Goal: Check status: Check status

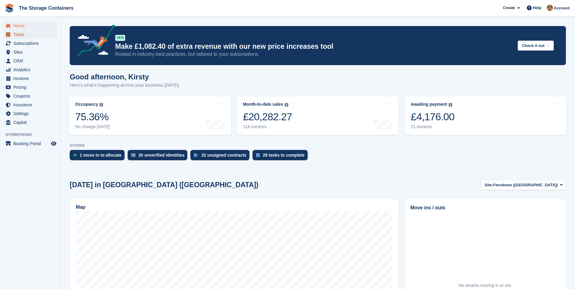
click at [42, 35] on span "Tasks" at bounding box center [31, 34] width 36 height 8
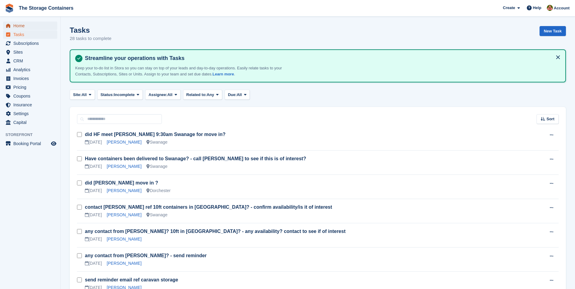
click at [32, 26] on span "Home" at bounding box center [31, 26] width 36 height 8
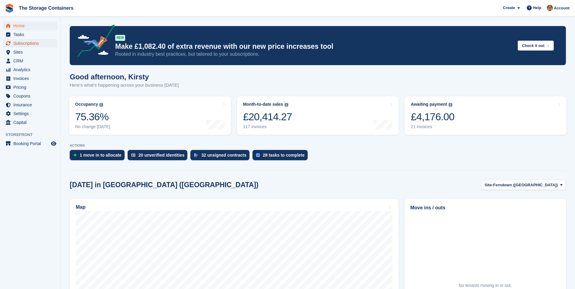
click at [37, 40] on span "Subscriptions" at bounding box center [31, 43] width 36 height 8
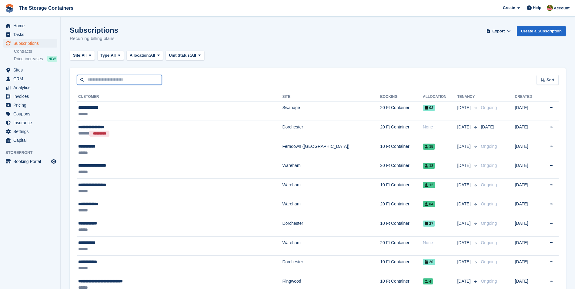
click at [142, 78] on input "text" at bounding box center [119, 80] width 85 height 10
type input "*"
type input "******"
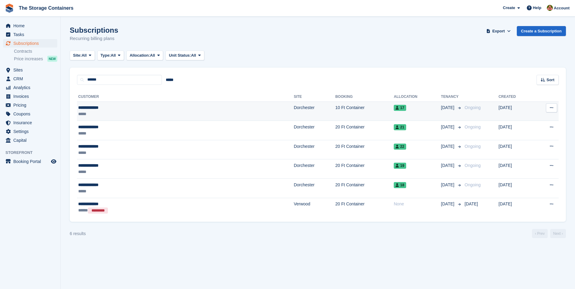
click at [135, 113] on div "*****" at bounding box center [131, 114] width 107 height 6
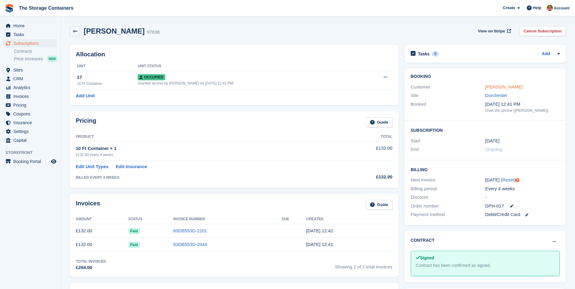
click at [497, 87] on link "[PERSON_NAME]" at bounding box center [503, 86] width 37 height 5
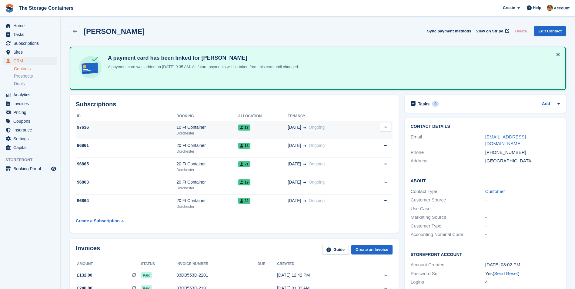
click at [154, 131] on td "97636" at bounding box center [126, 130] width 101 height 18
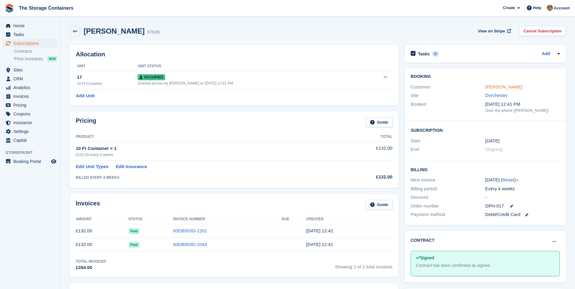
click at [508, 89] on link "[PERSON_NAME]" at bounding box center [503, 86] width 37 height 5
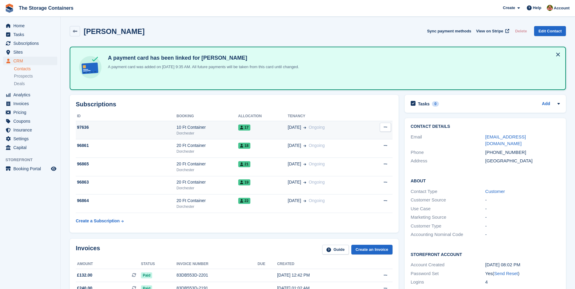
click at [211, 128] on div "10 Ft Container" at bounding box center [207, 127] width 62 height 6
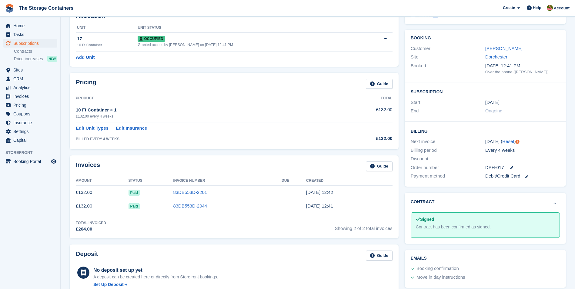
scroll to position [91, 0]
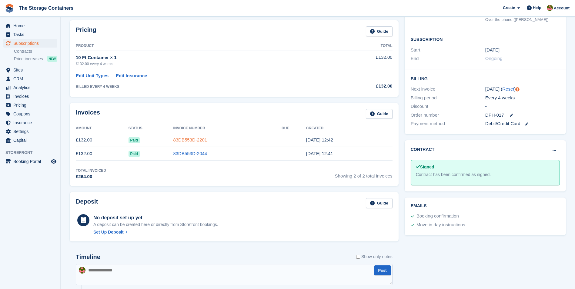
click at [188, 140] on link "83DB553D-2201" at bounding box center [190, 139] width 34 height 5
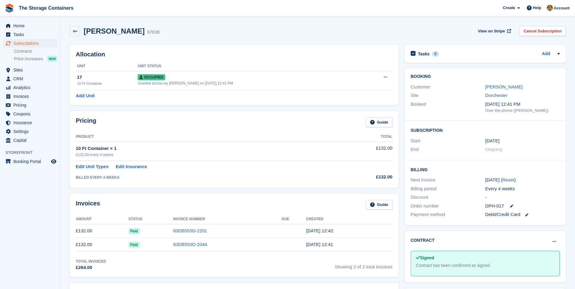
scroll to position [91, 0]
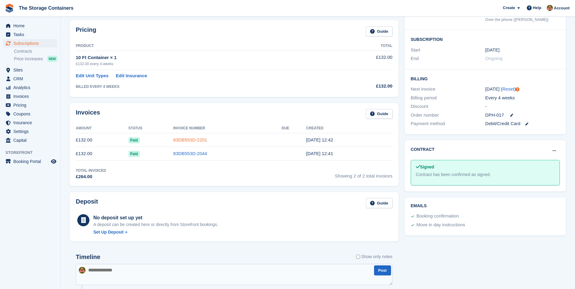
click at [182, 139] on link "83DB553D-2201" at bounding box center [190, 139] width 34 height 5
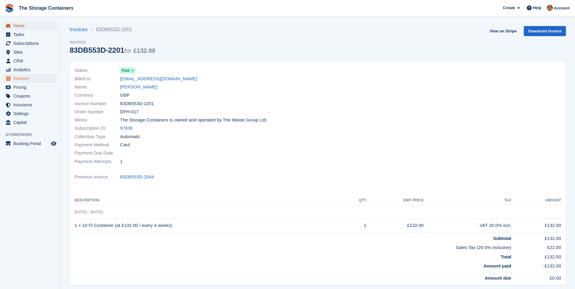
click at [19, 25] on span "Home" at bounding box center [31, 26] width 36 height 8
